Goal: Ask a question

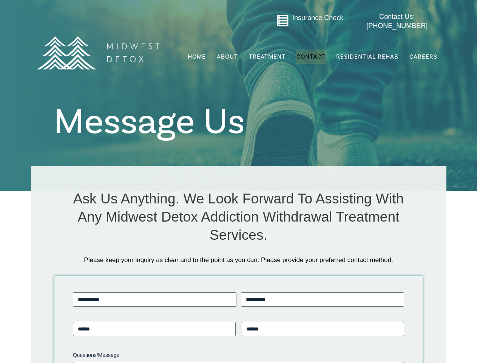
click at [238, 181] on div "Ask Us Anything. We Look Forward To Assisting With Any Midwest Detox Addiction …" at bounding box center [239, 208] width 401 height 71
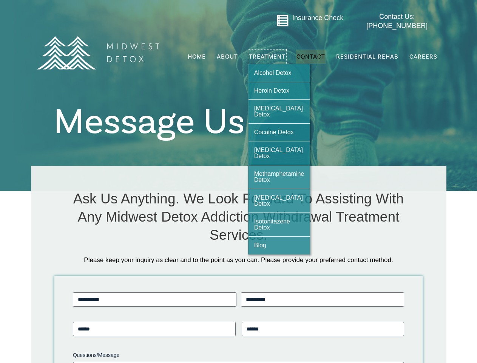
click at [268, 54] on span "Treatment" at bounding box center [267, 57] width 37 height 6
